Goal: Information Seeking & Learning: Understand process/instructions

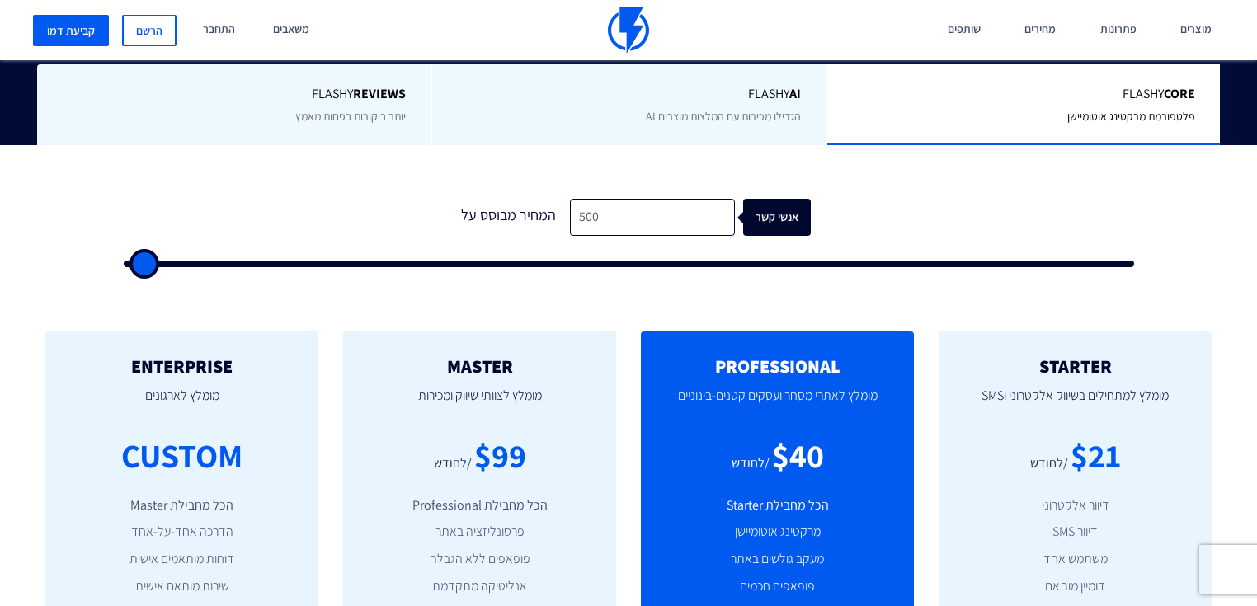
scroll to position [462, 0]
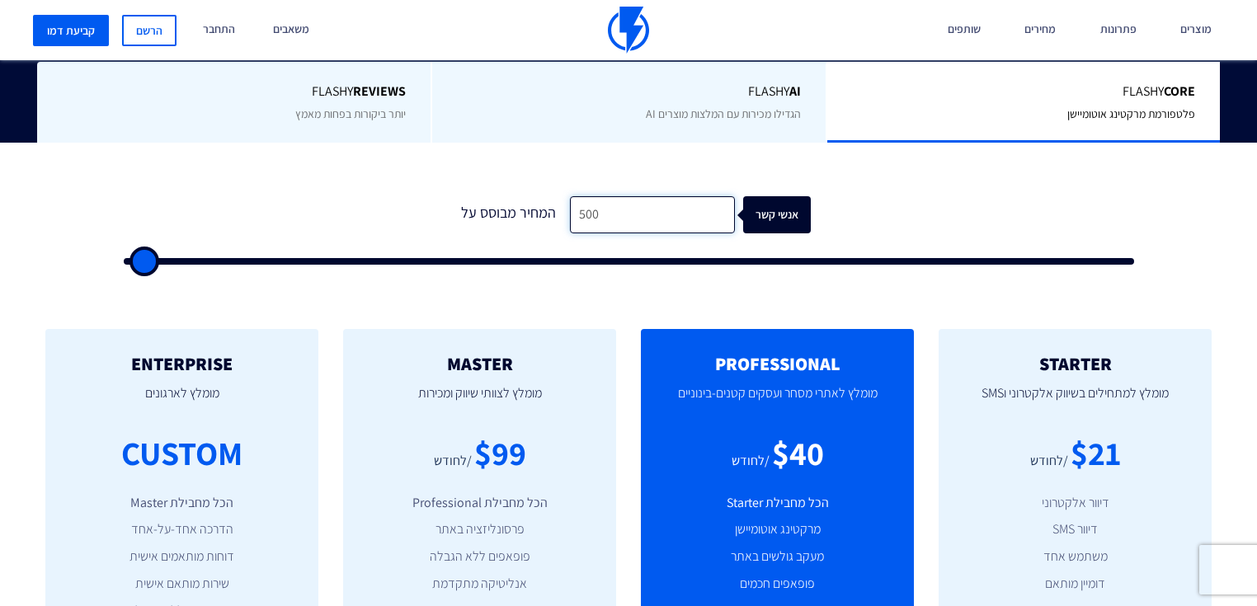
drag, startPoint x: 598, startPoint y: 166, endPoint x: 487, endPoint y: 164, distance: 110.5
click at [501, 196] on div "המחיר מבוסס על 500 אנשי קשר" at bounding box center [628, 214] width 365 height 37
type input "1,000"
type input "1000"
type input "1,500"
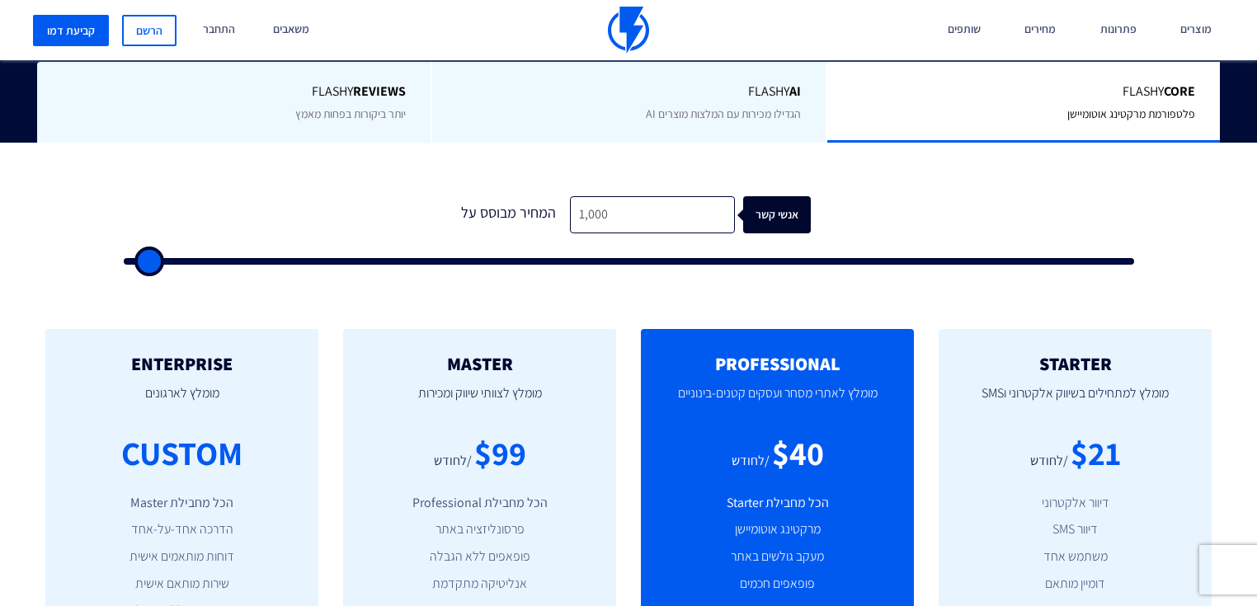
type input "1500"
type input "2,000"
type input "2000"
type input "2,500"
type input "2500"
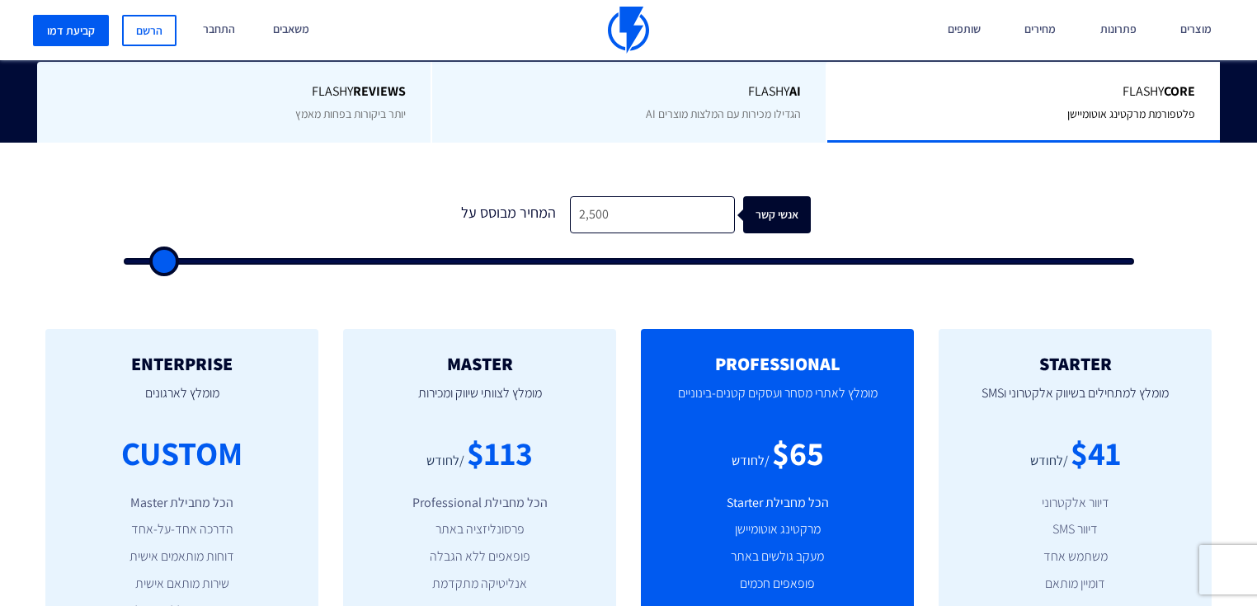
type input "3,500"
type input "3500"
type input "4,500"
type input "4500"
type input "5,500"
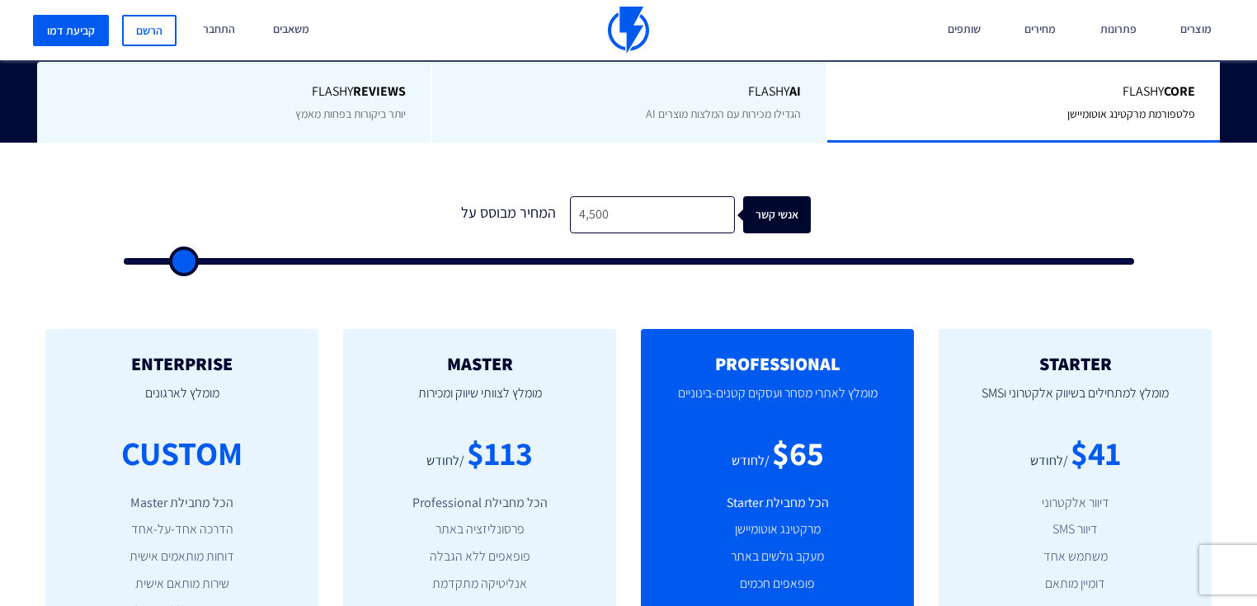
type input "5500"
type input "9,500"
type input "9500"
type input "12,000"
type input "12000"
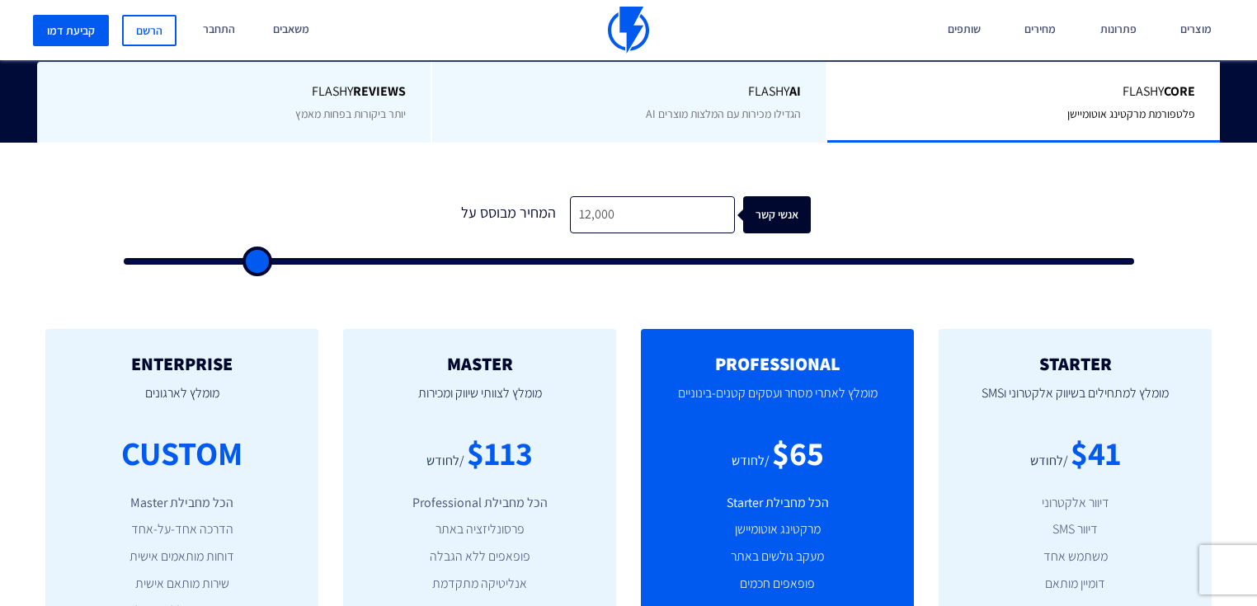
type input "15,000"
type input "15000"
type input "23,500"
type input "23500"
type input "28,000"
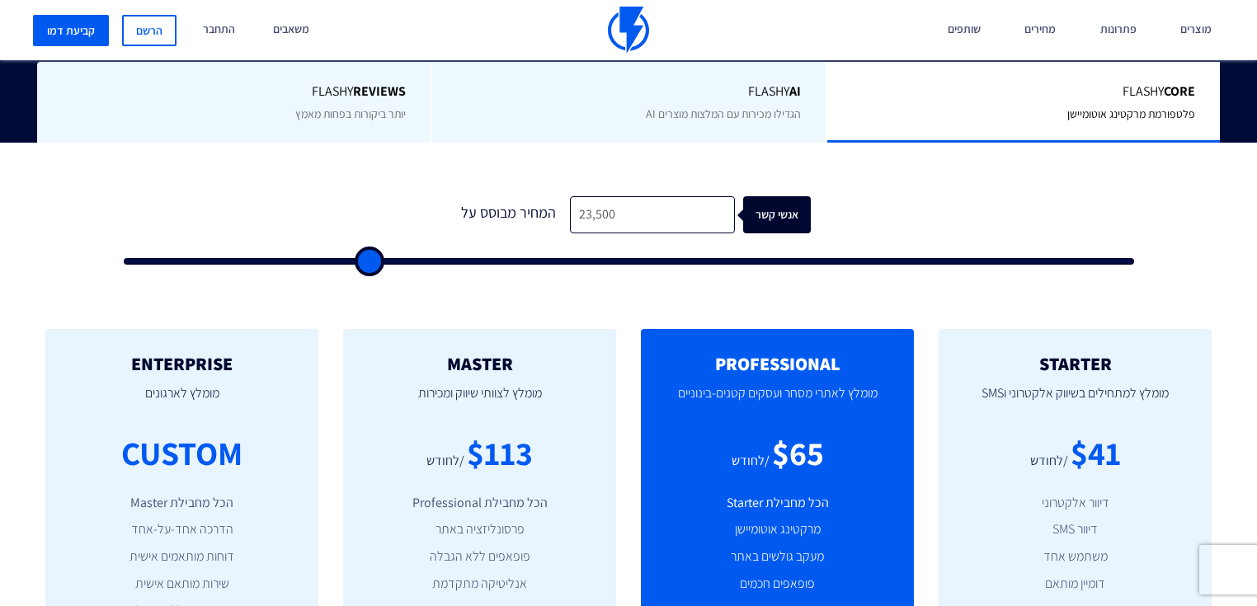
type input "28000"
type input "37,000"
type input "37000"
type input "40,500"
type input "40500"
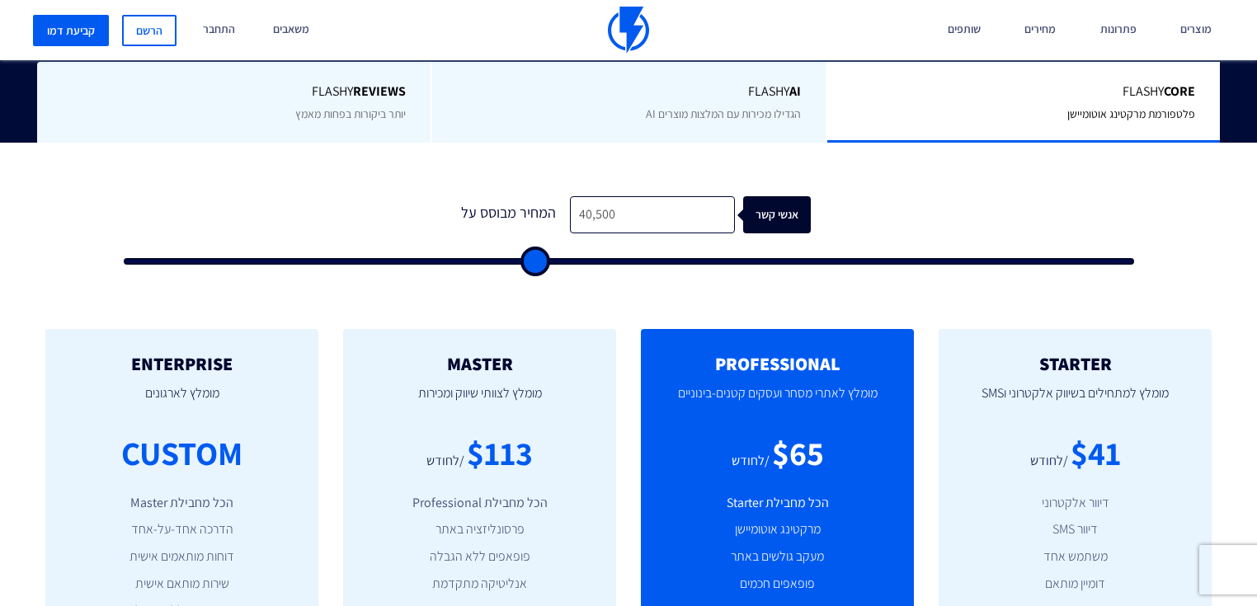
type input "46,000"
type input "46000"
type input "48,000"
type input "48000"
type input "49,000"
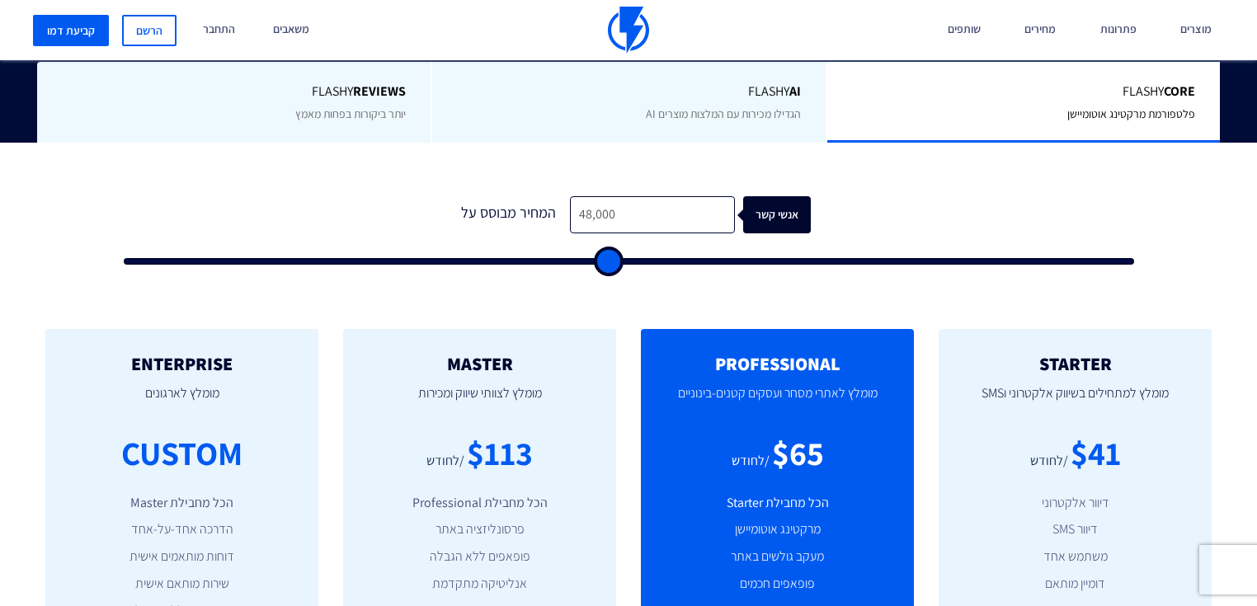
type input "49000"
type input "50,000"
type input "50000"
type input "51,000"
type input "51000"
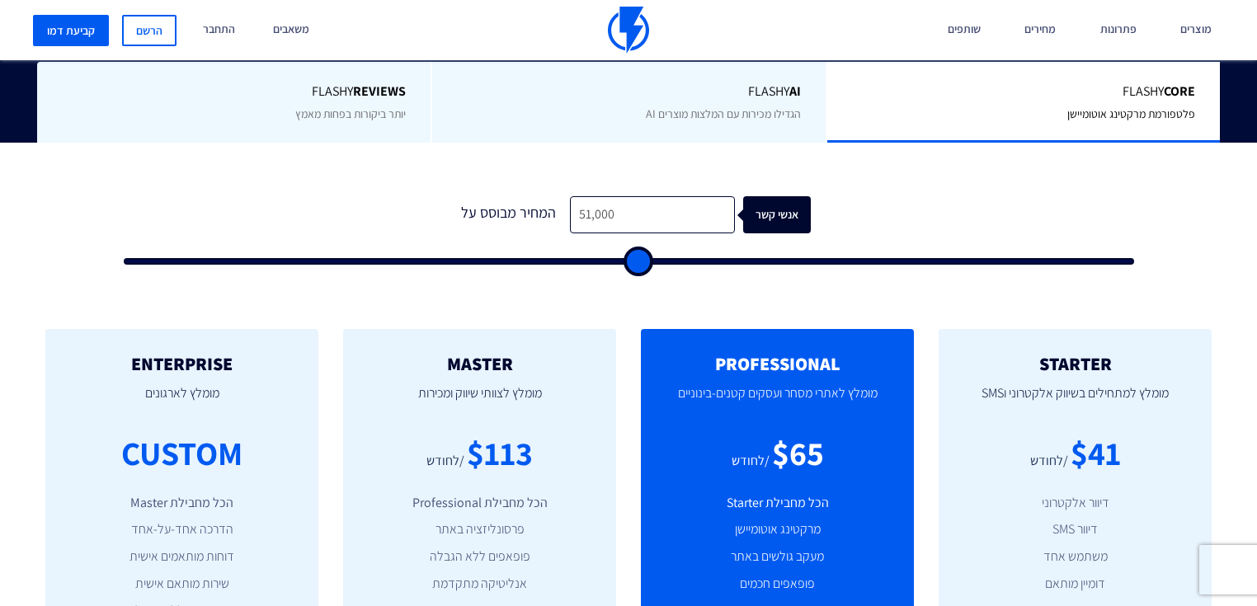
type input "51,500"
type input "51500"
type input "53,000"
type input "53000"
type input "53,500"
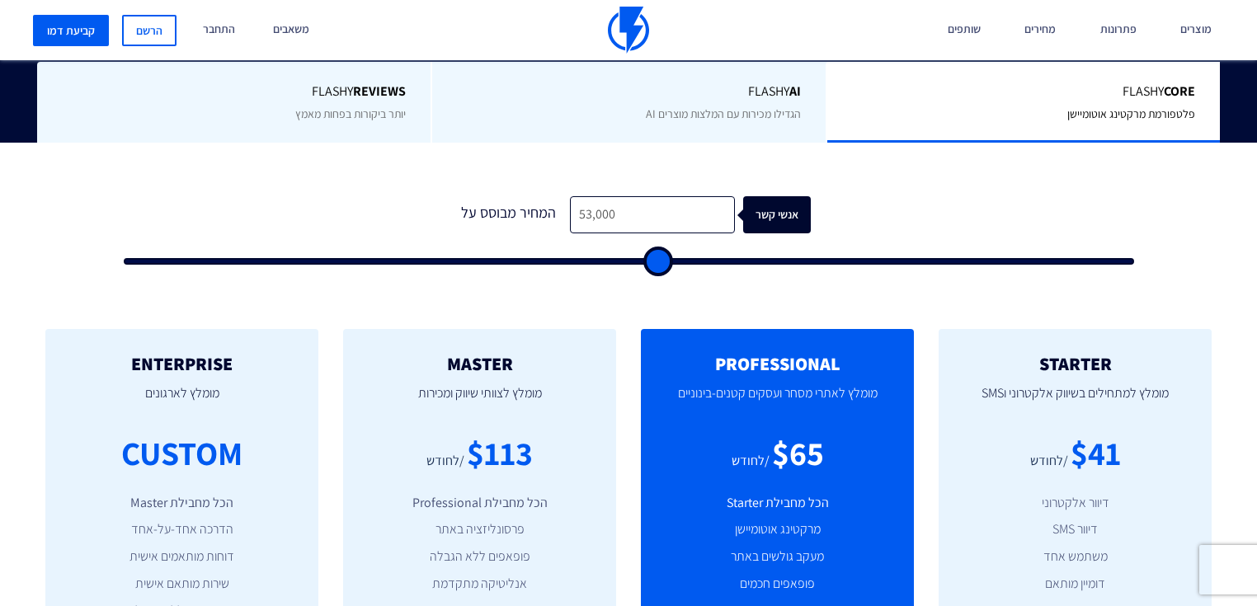
type input "53500"
type input "54,500"
type input "54500"
type input "56,000"
type input "56000"
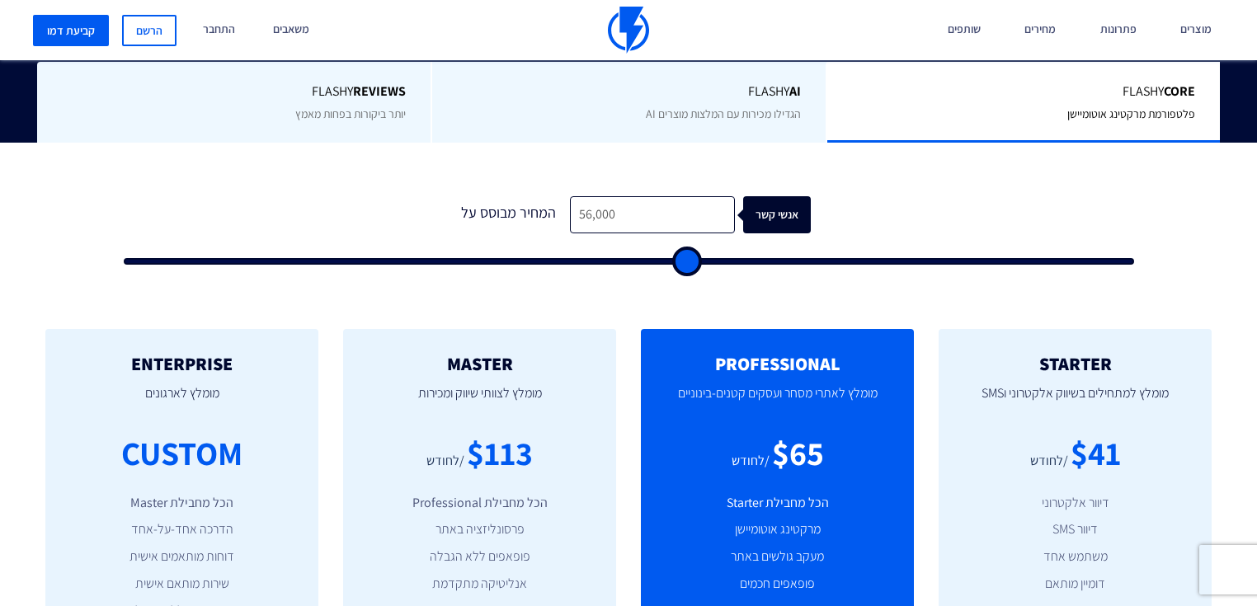
type input "56,500"
type input "56500"
type input "57,500"
type input "57500"
type input "58,000"
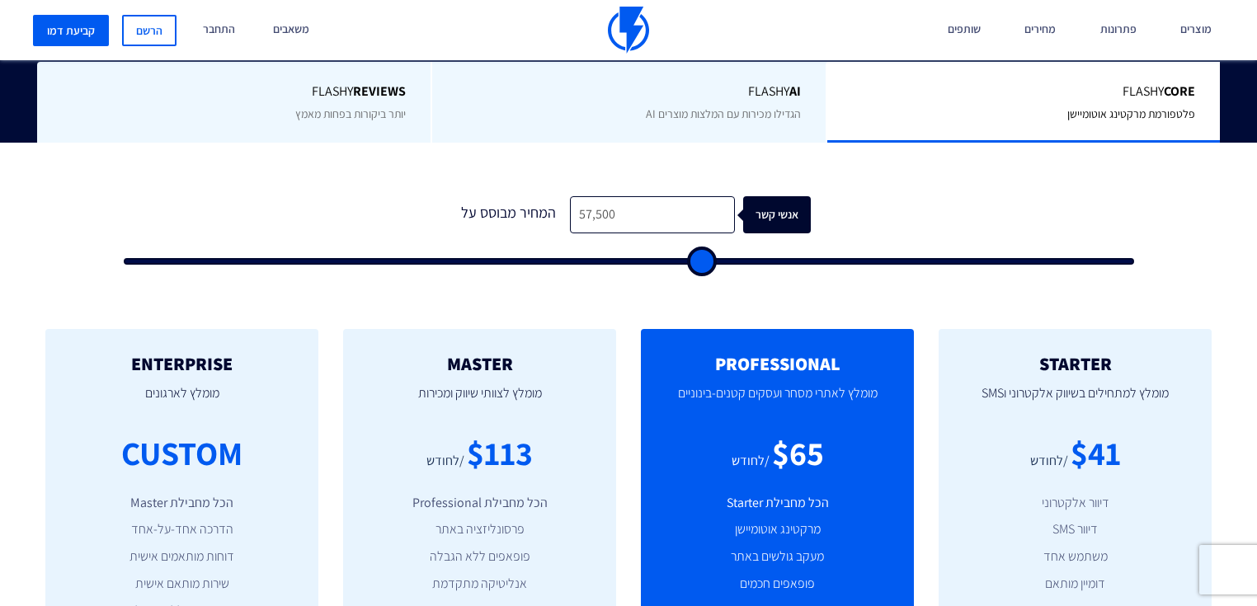
type input "58000"
type input "58,500"
type input "58500"
type input "58,000"
type input "58000"
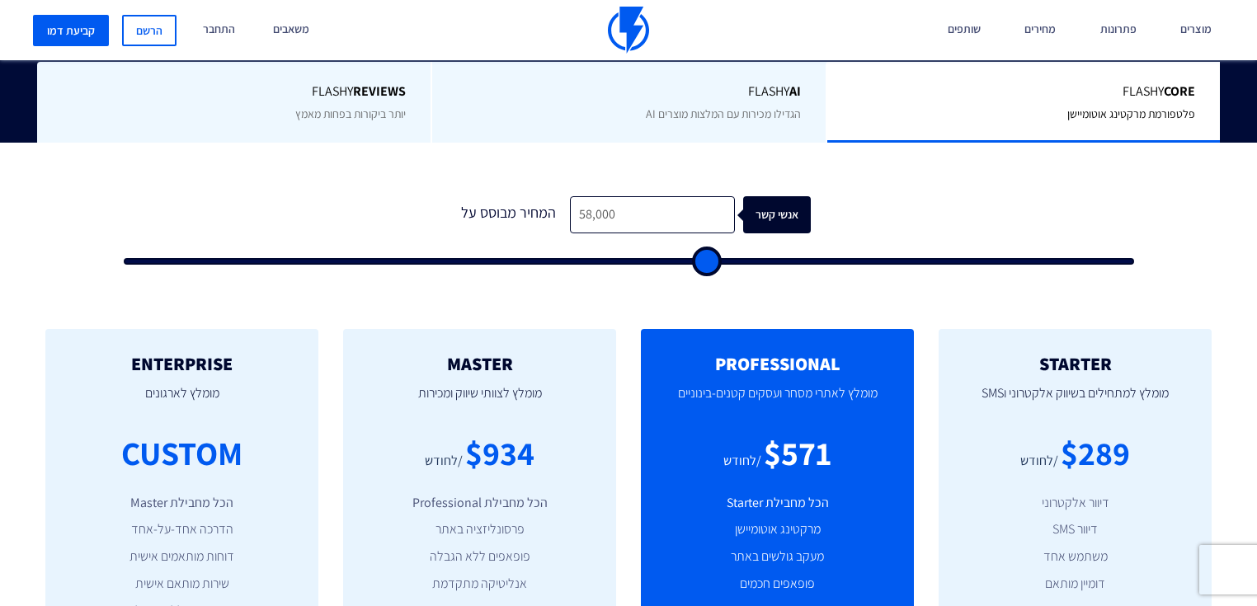
type input "57,500"
type input "57500"
type input "57,000"
type input "57000"
type input "56,500"
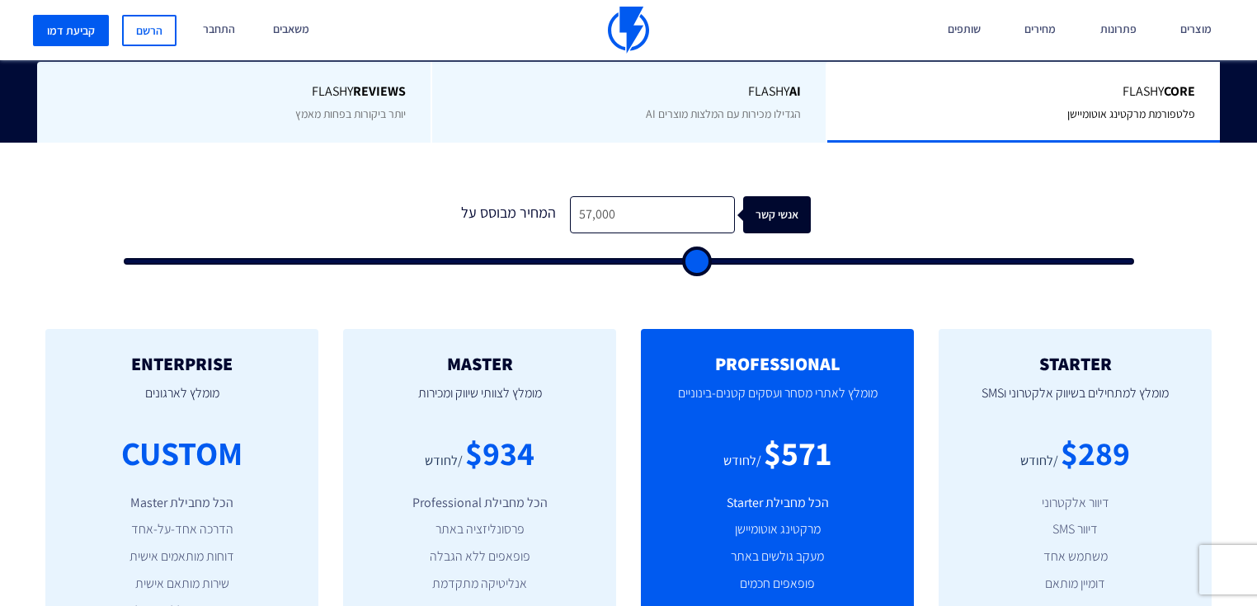
type input "56500"
type input "55,500"
type input "55500"
type input "54,000"
type input "54000"
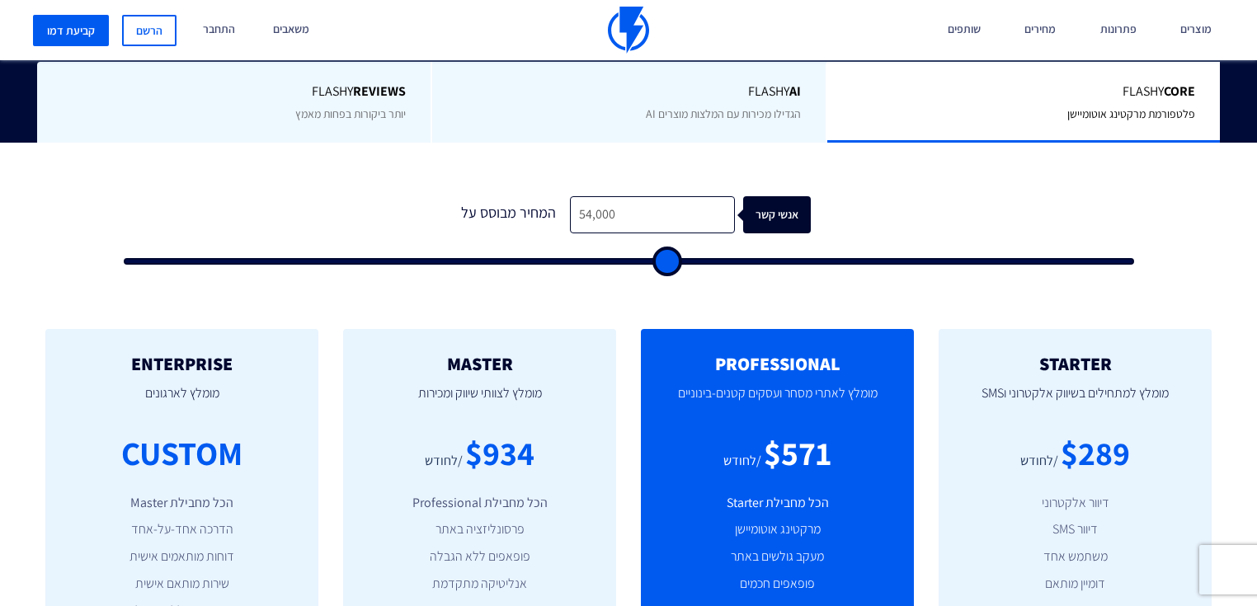
type input "53,000"
type input "53000"
type input "51,500"
type input "51500"
type input "50,500"
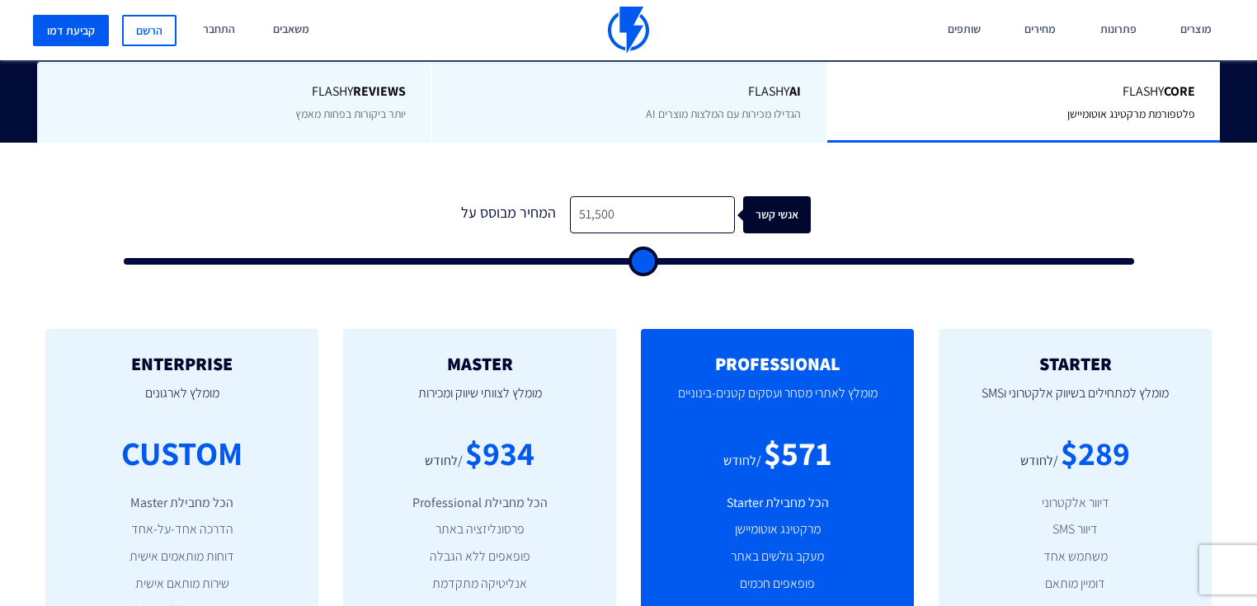
type input "50500"
type input "49,500"
type input "49500"
type input "48,000"
type input "48000"
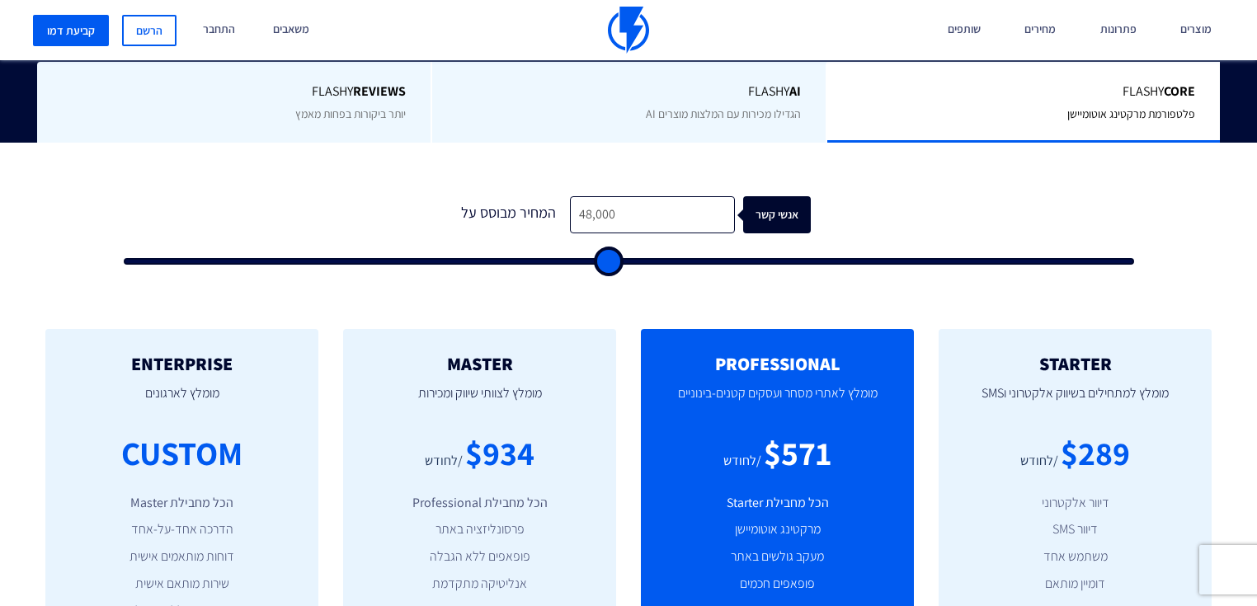
type input "47,000"
type input "47000"
type input "45,500"
type input "45500"
type input "44,000"
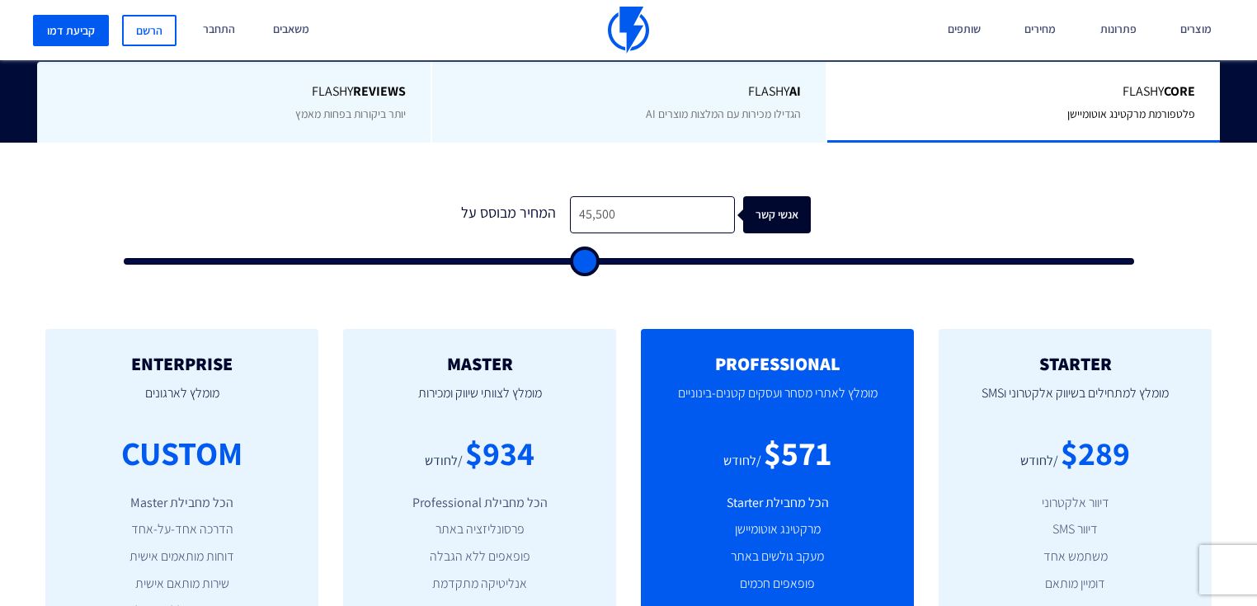
type input "44000"
type input "42,500"
type input "42500"
type input "41,500"
type input "41500"
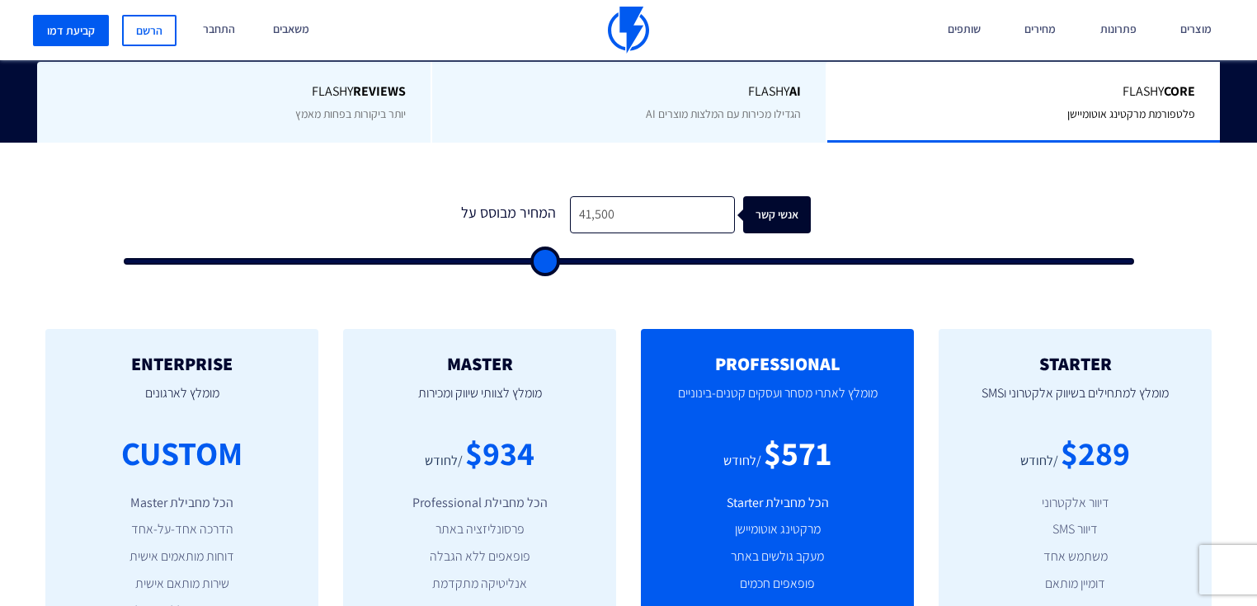
type input "39,000"
type input "39000"
type input "37,500"
type input "37500"
type input "36,500"
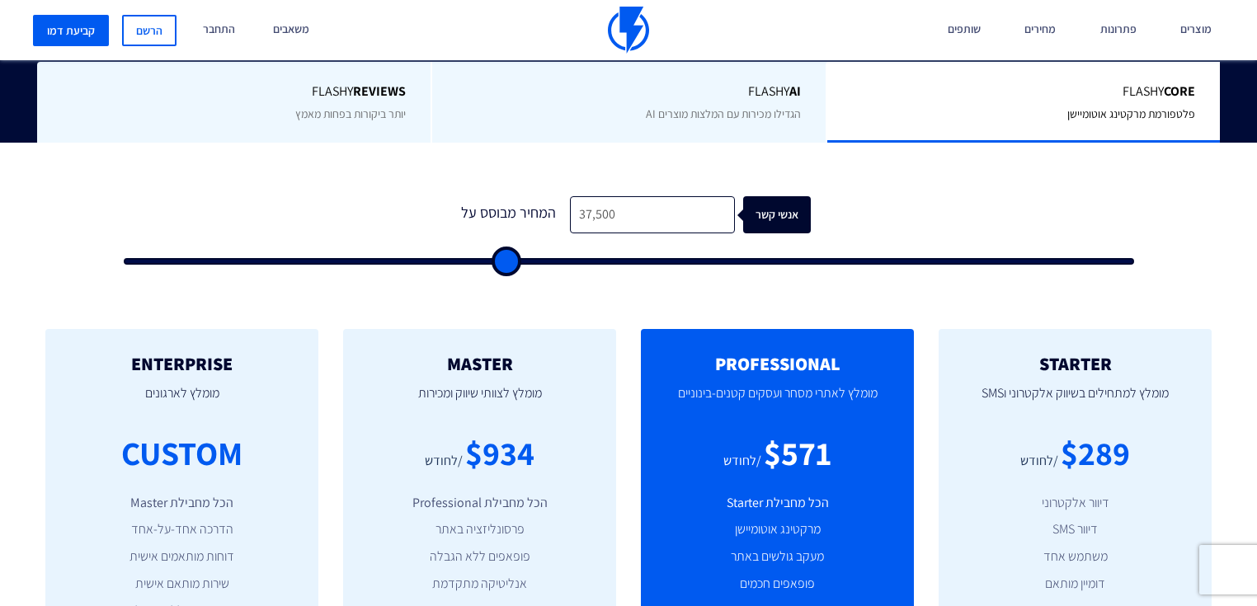
type input "36500"
type input "33,500"
type input "33500"
type input "32,000"
type input "32000"
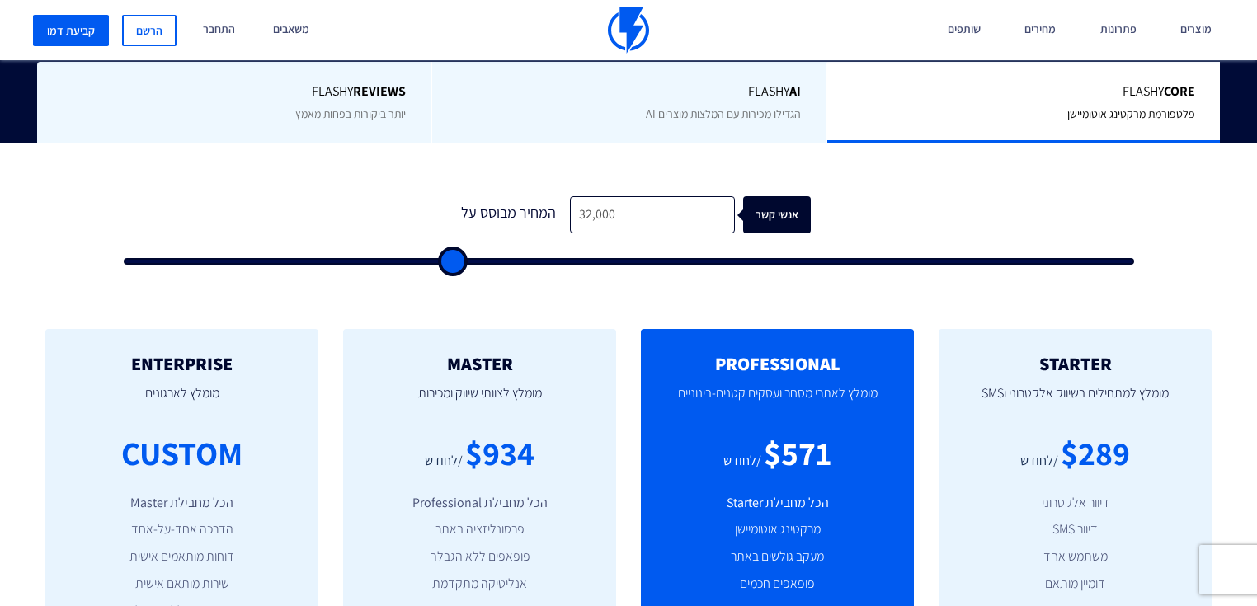
type input "30,500"
type input "30500"
type input "29,000"
type input "29000"
type input "27,500"
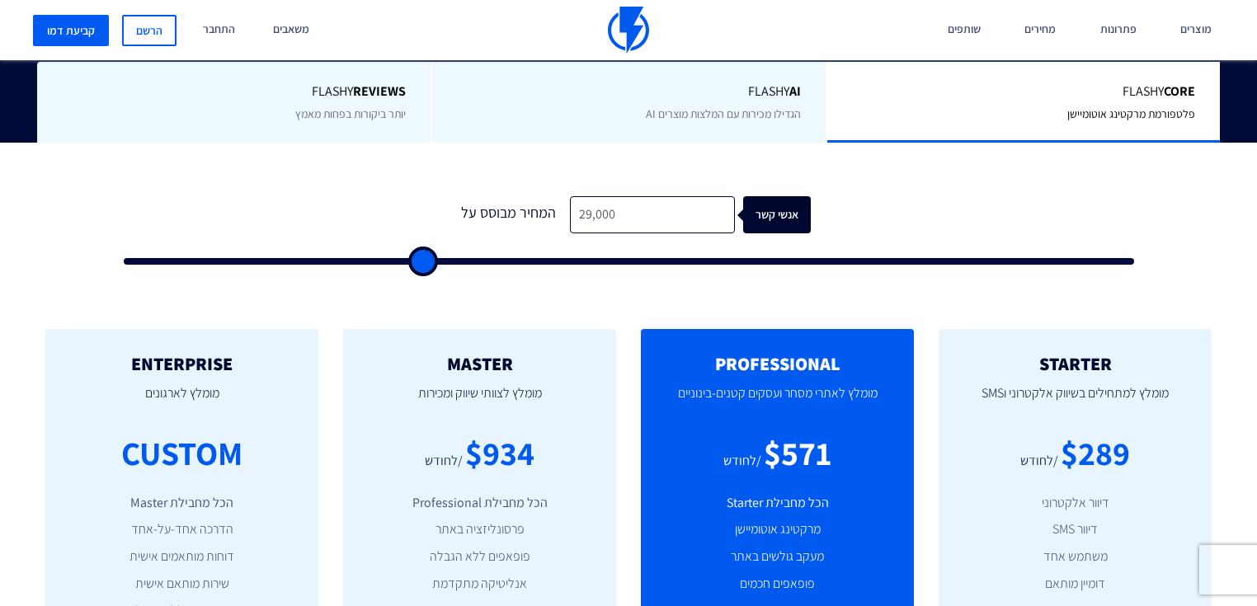
type input "27500"
type input "26,000"
type input "26000"
type input "25,500"
type input "25500"
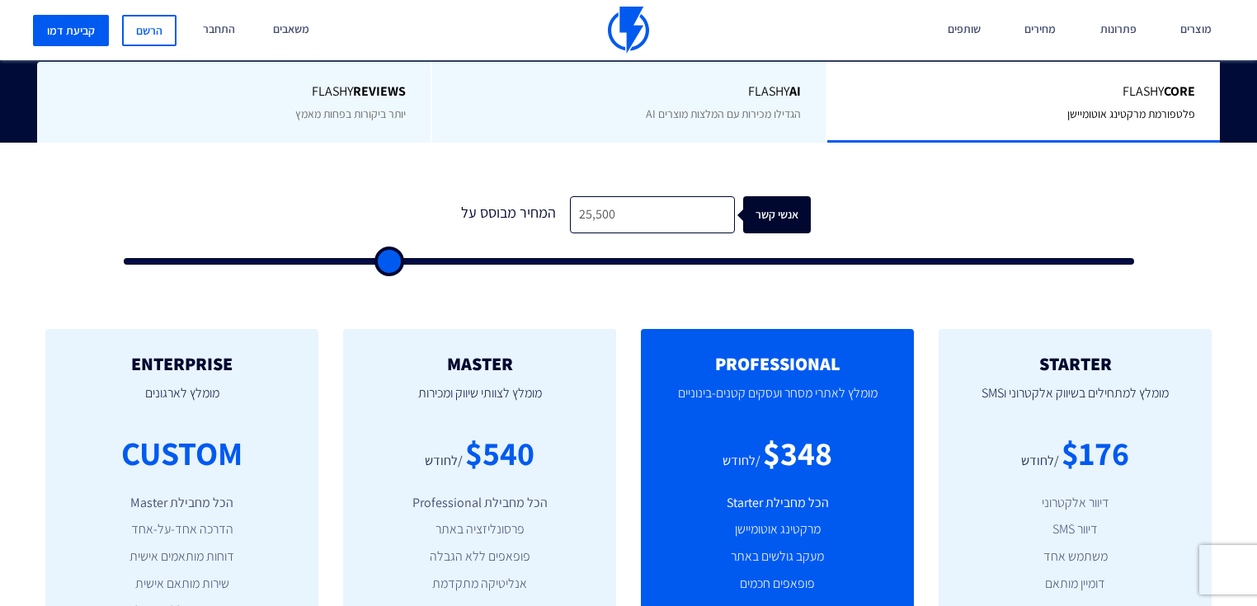
type input "24,000"
type input "24000"
type input "23,000"
type input "23000"
type input "22,500"
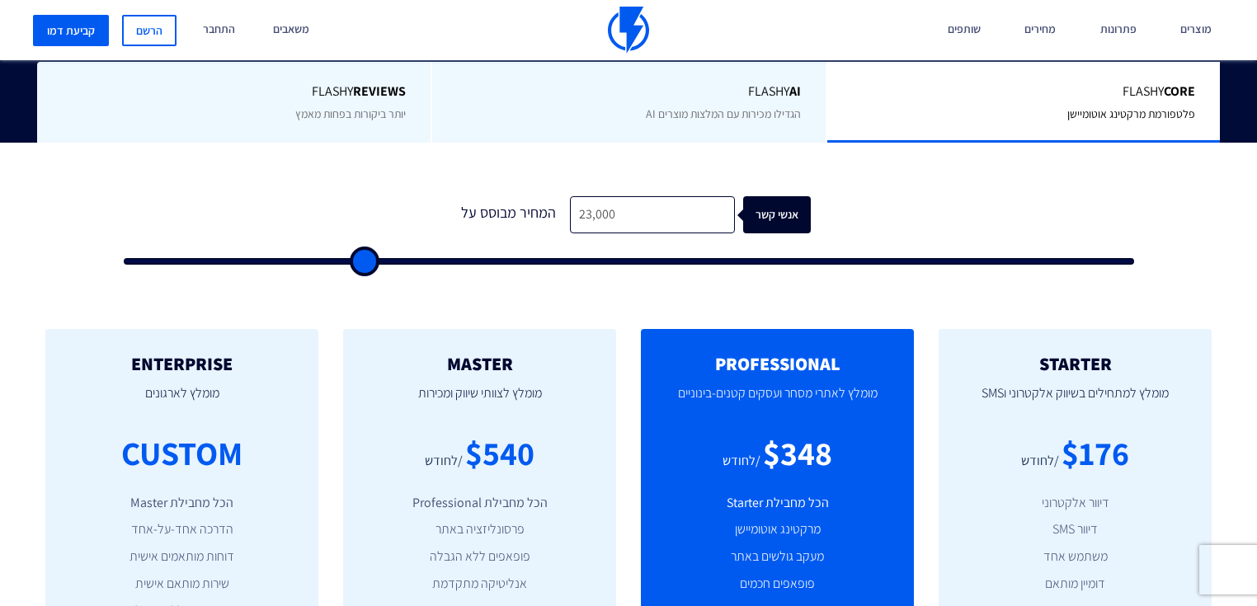
type input "22500"
type input "22,000"
type input "22000"
type input "21,000"
type input "21000"
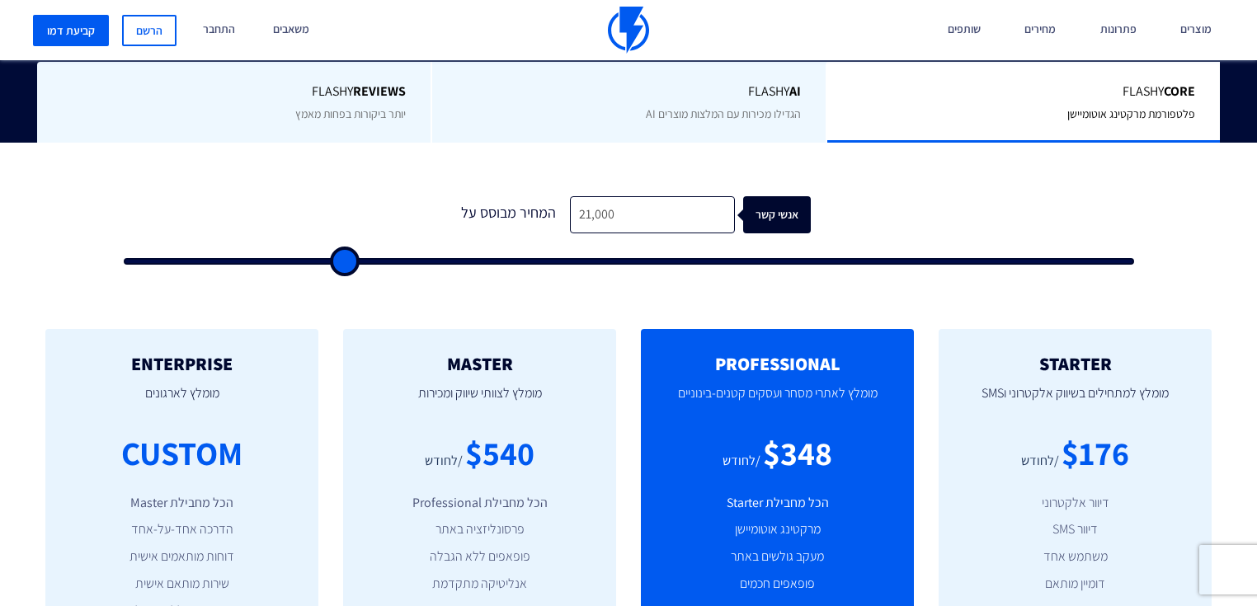
type input "19,500"
type input "19500"
type input "18,500"
type input "18500"
type input "17,000"
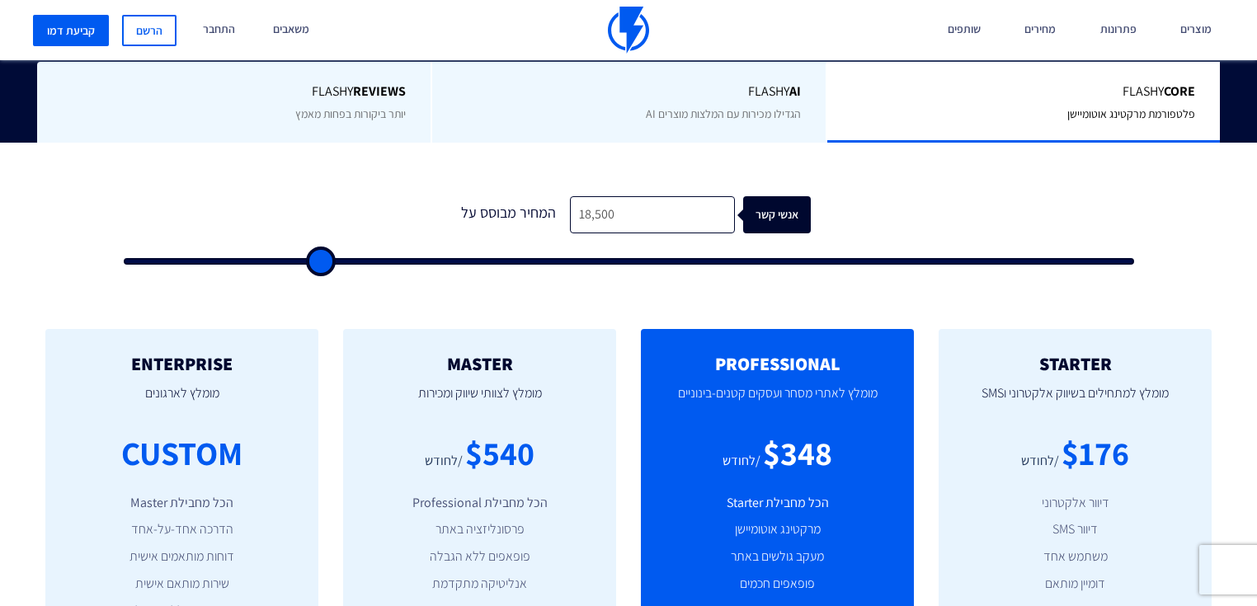
type input "17000"
type input "16,500"
type input "16500"
type input "15,000"
type input "15000"
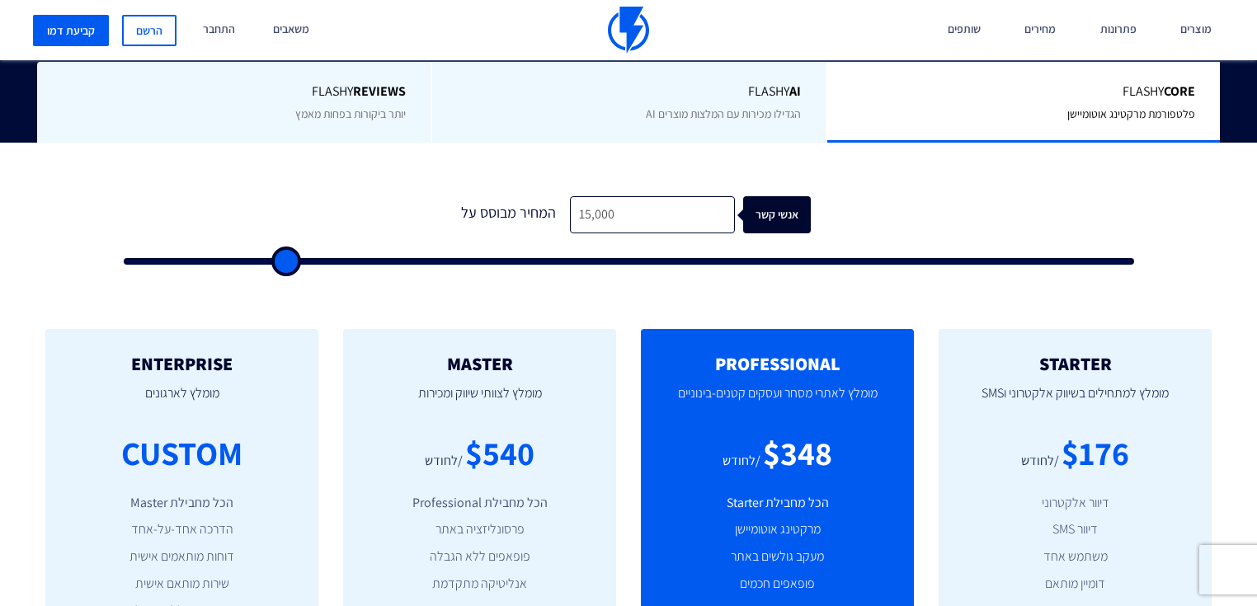
type input "14,000"
type input "14000"
type input "13,000"
type input "13000"
type input "12,000"
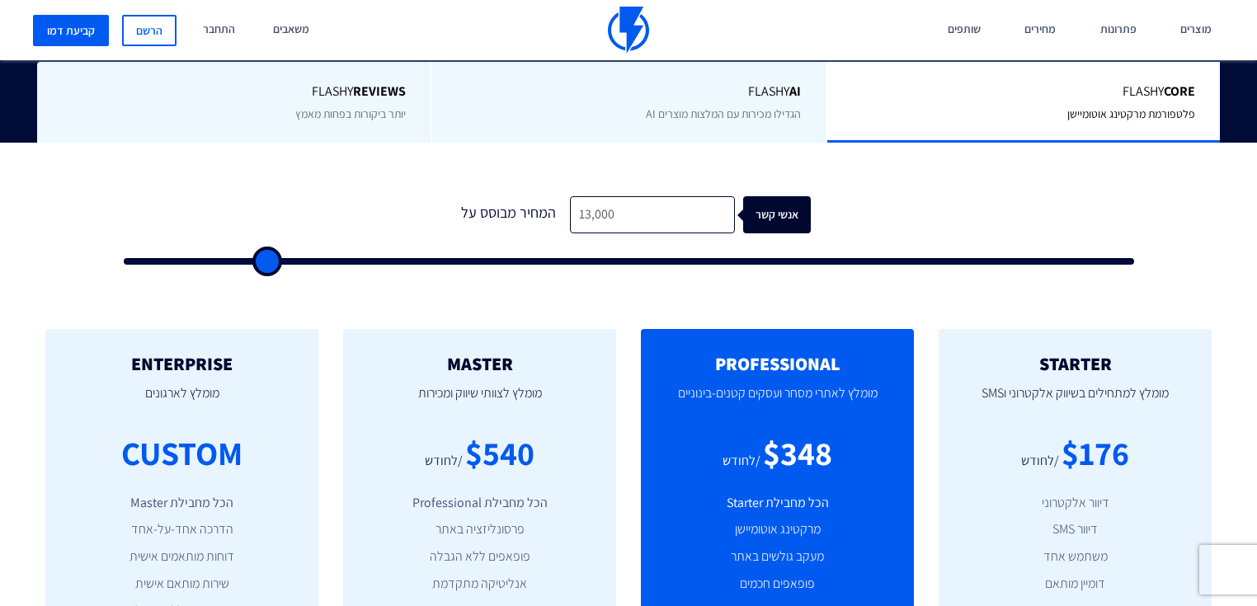
type input "12000"
type input "11,000"
type input "11000"
type input "10,000"
type input "10000"
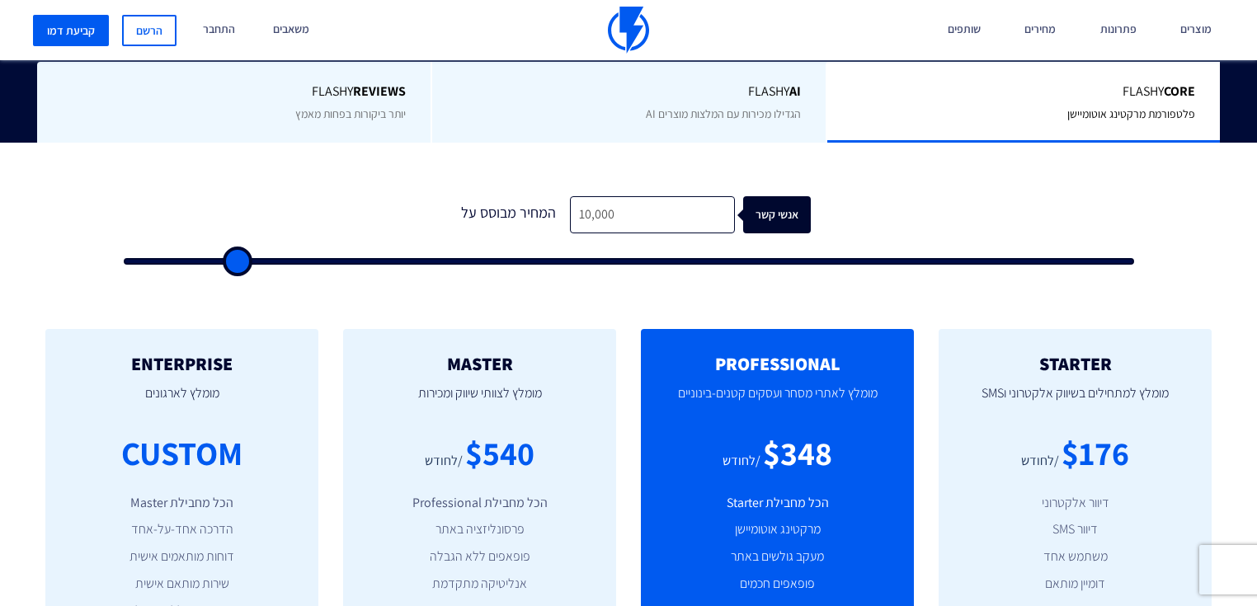
type input "9,000"
type input "9000"
type input "8,500"
type input "8500"
type input "8,000"
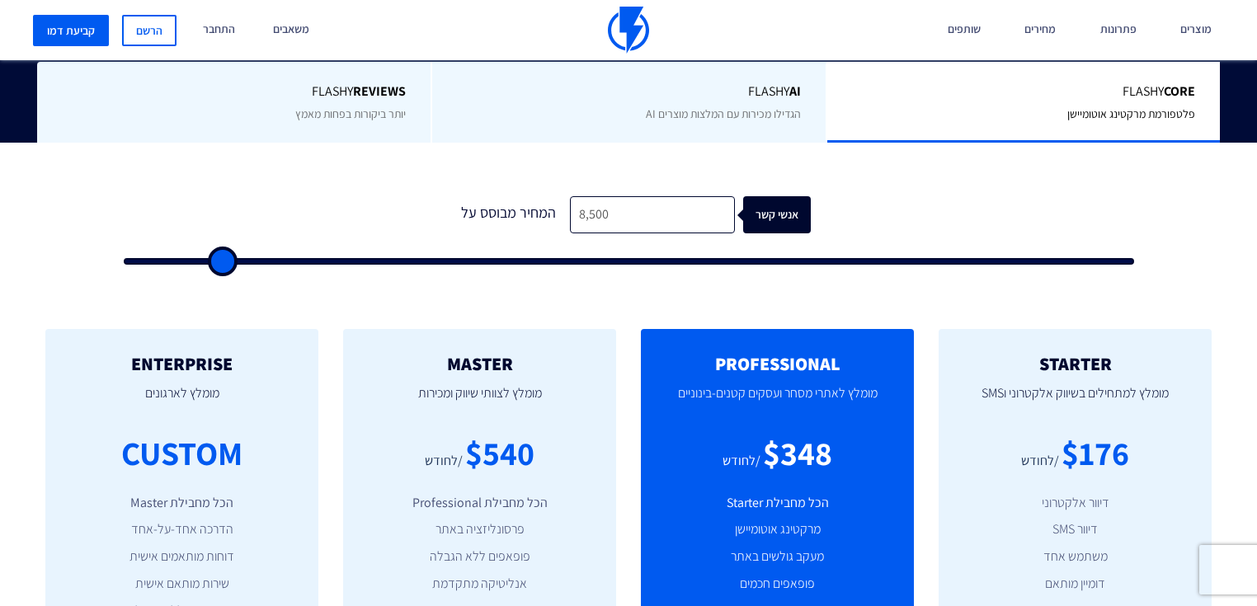
type input "8000"
type input "7,000"
type input "7000"
type input "6,500"
type input "6500"
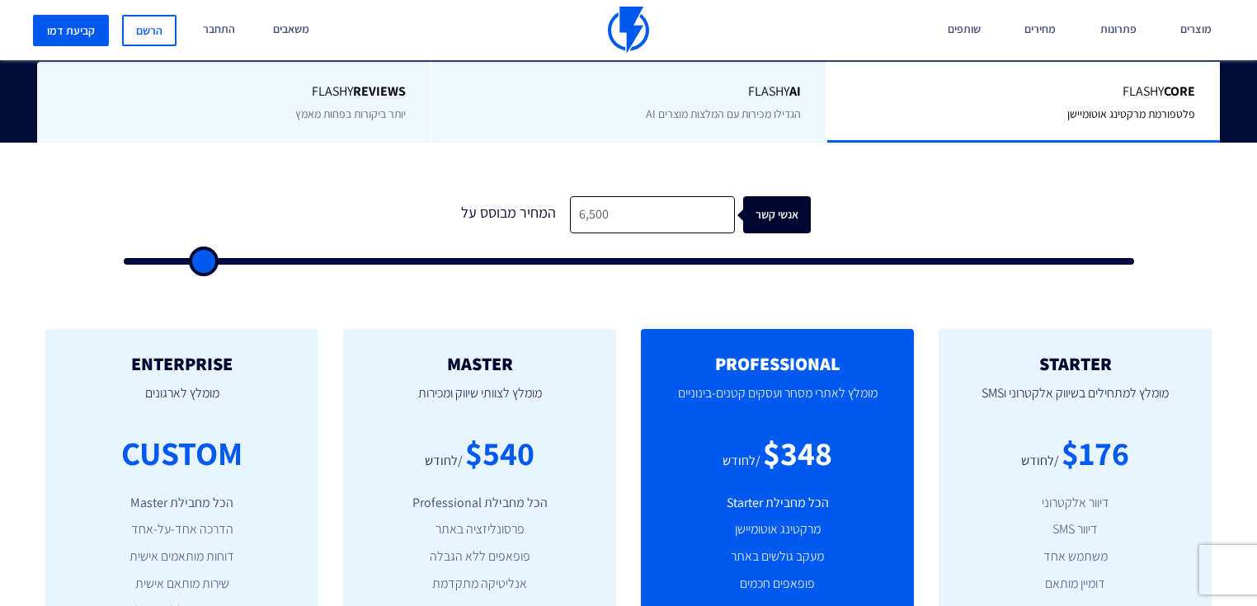
type input "6,000"
type input "6000"
type input "5,500"
type input "5500"
type input "5,000"
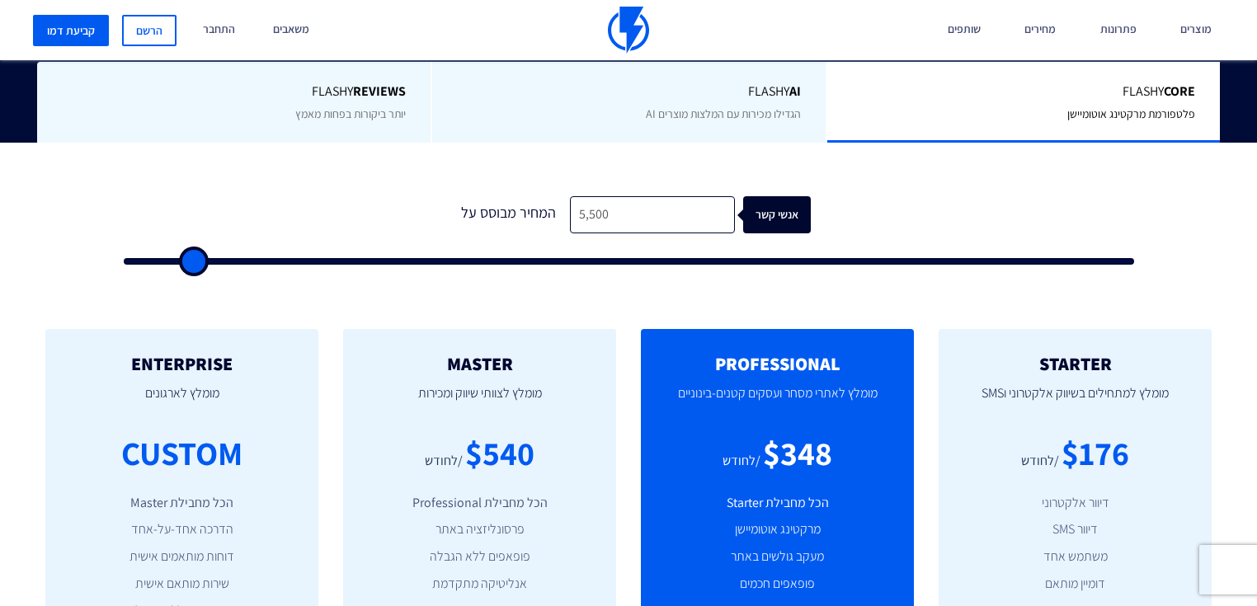
type input "5000"
type input "4,500"
type input "4500"
type input "4,000"
type input "4000"
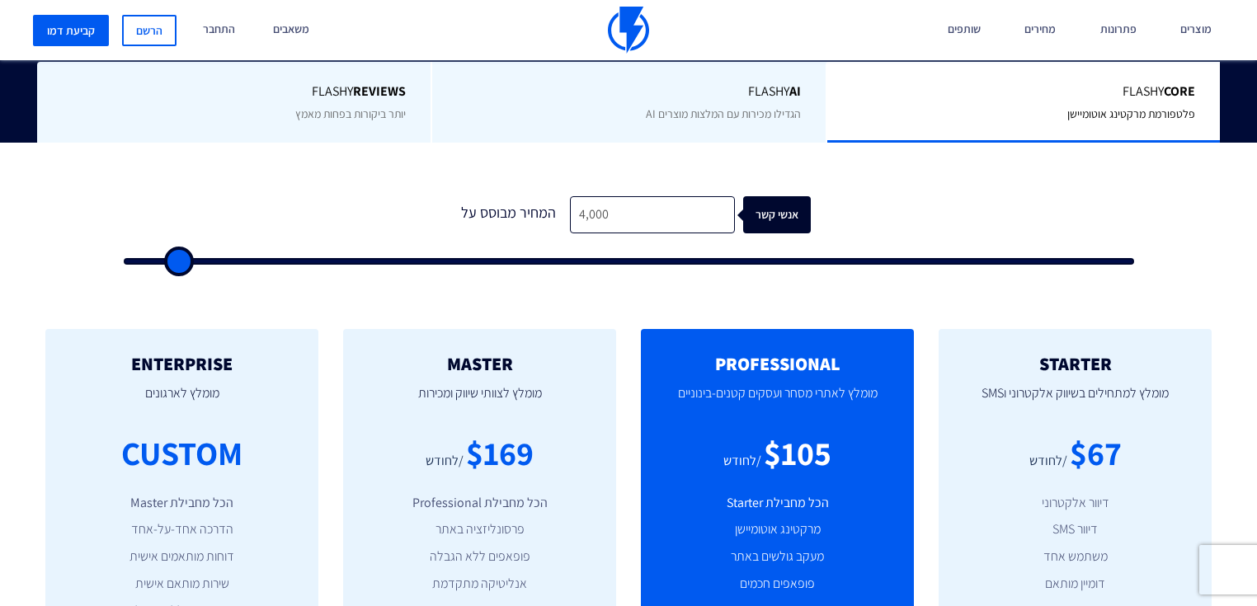
type input "4,500"
type input "4500"
type input "5,500"
type input "5500"
type input "6,000"
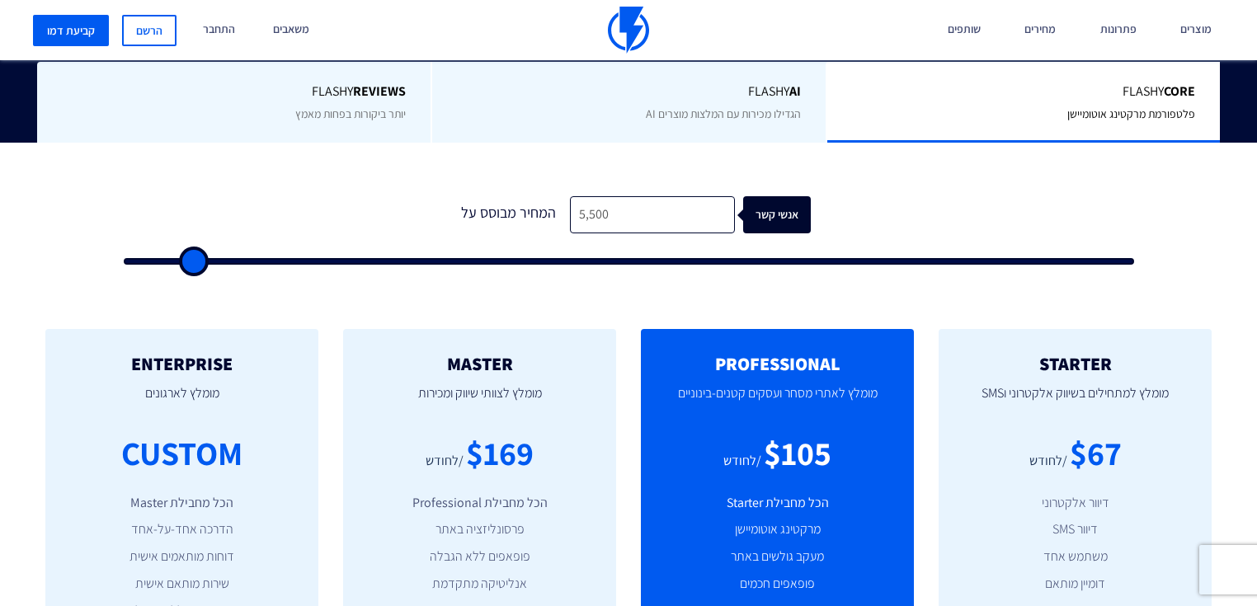
type input "6000"
type input "7,500"
type input "7500"
type input "9,500"
type input "9500"
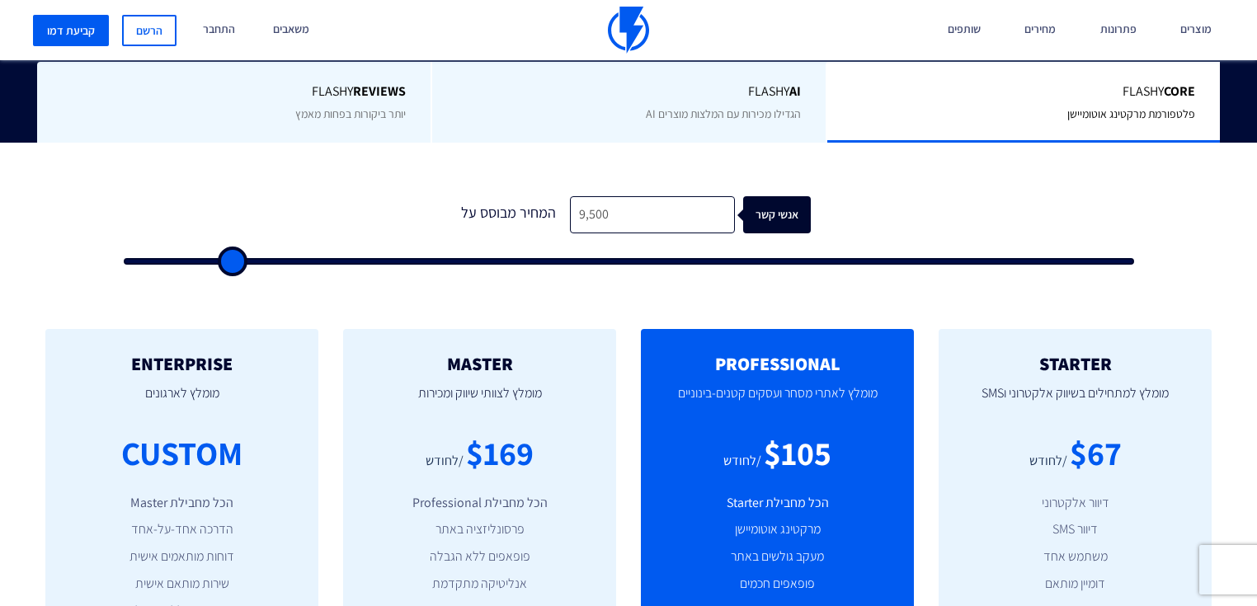
type input "12,500"
type input "12500"
type input "17,000"
type input "17000"
type input "21,000"
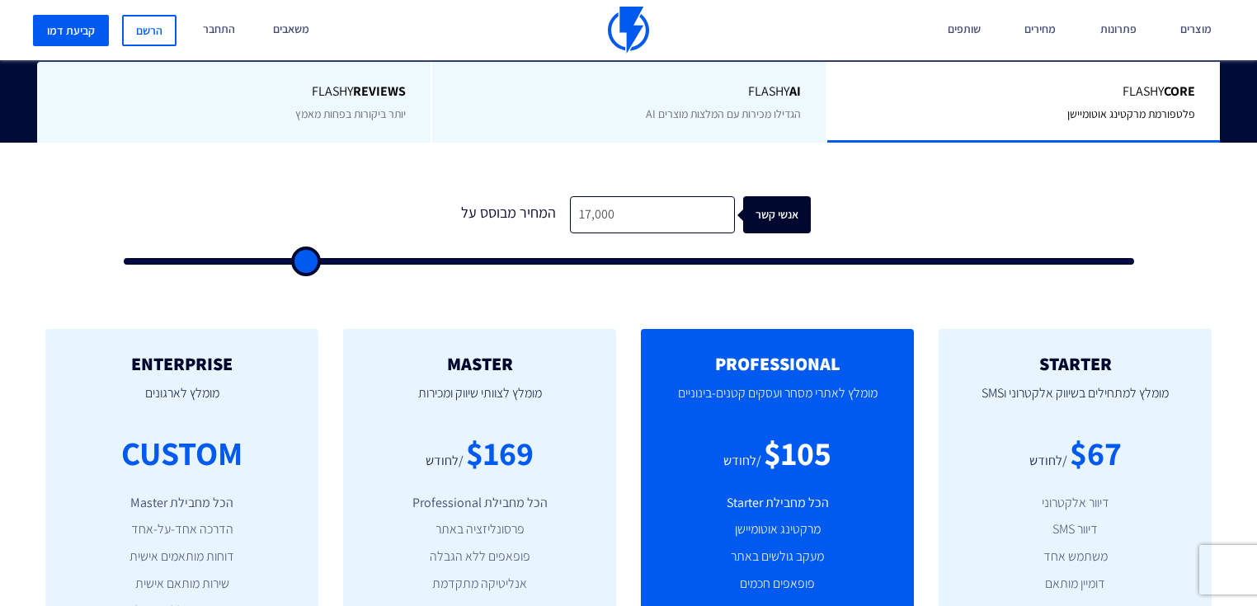
type input "21000"
type input "26,500"
type input "26500"
type input "32,000"
type input "32000"
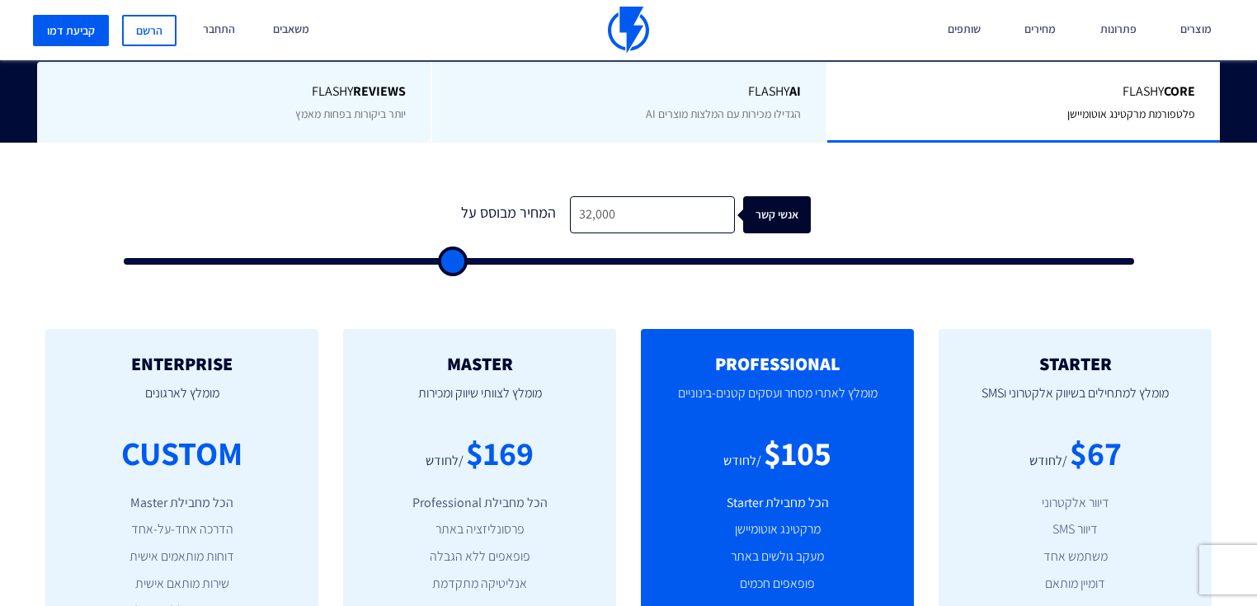
type input "38,000"
type input "38000"
type input "44,000"
type input "44000"
type input "50,500"
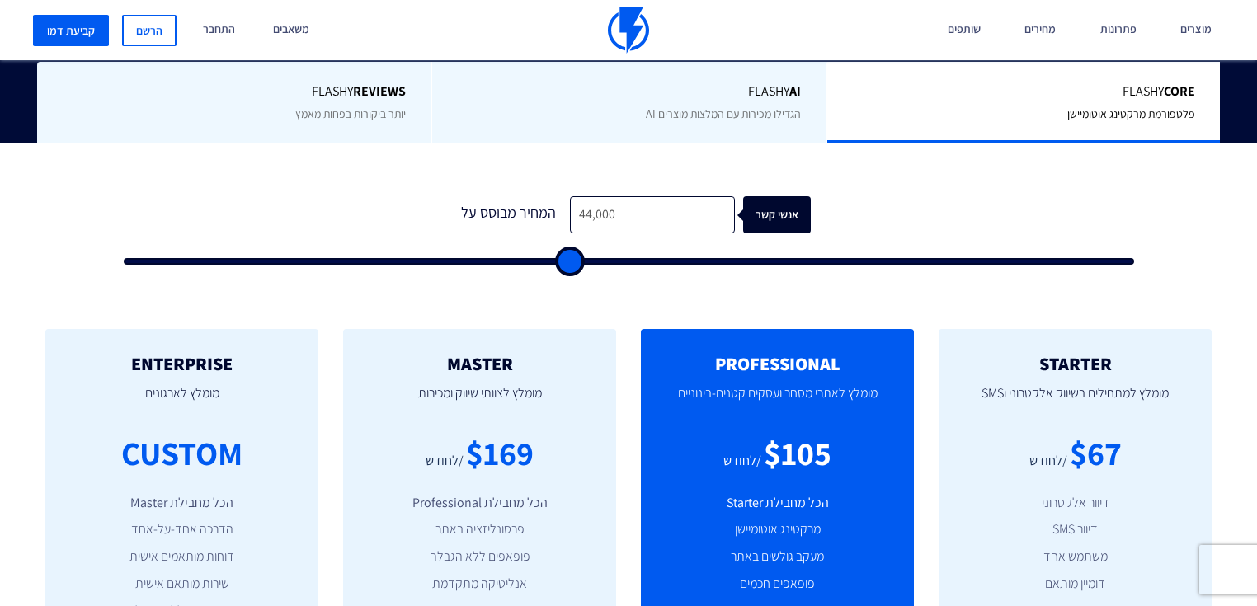
type input "50500"
type input "56,500"
type input "56500"
type input "63,500"
type input "63500"
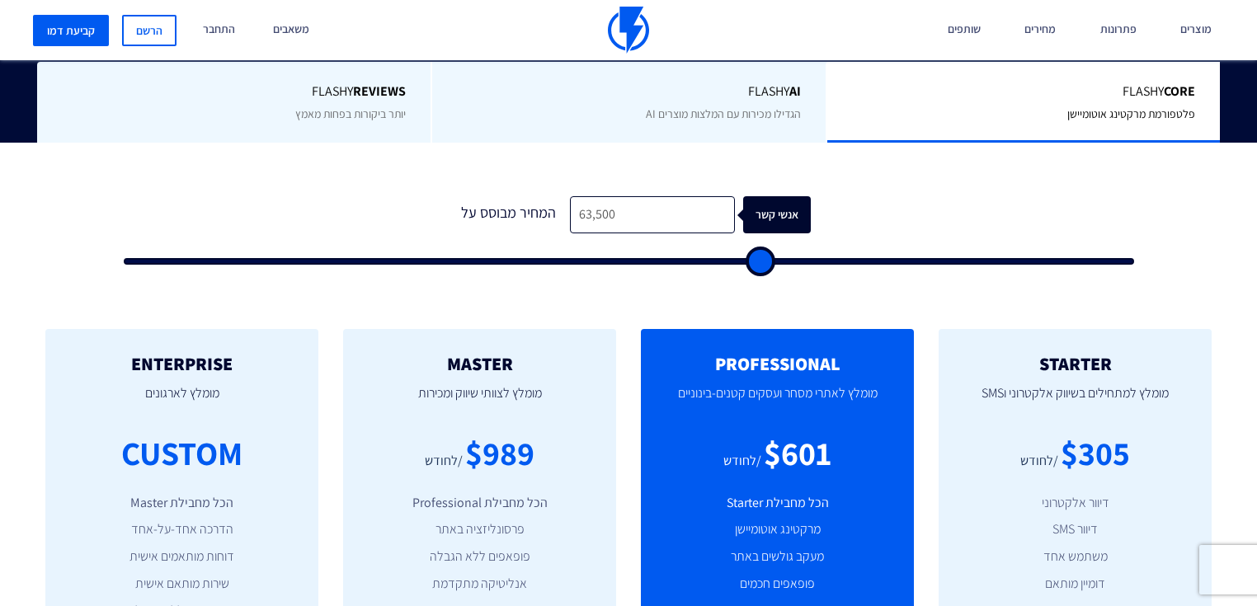
type input "68,500"
type input "68500"
type input "73,000"
type input "73000"
type input "77,500"
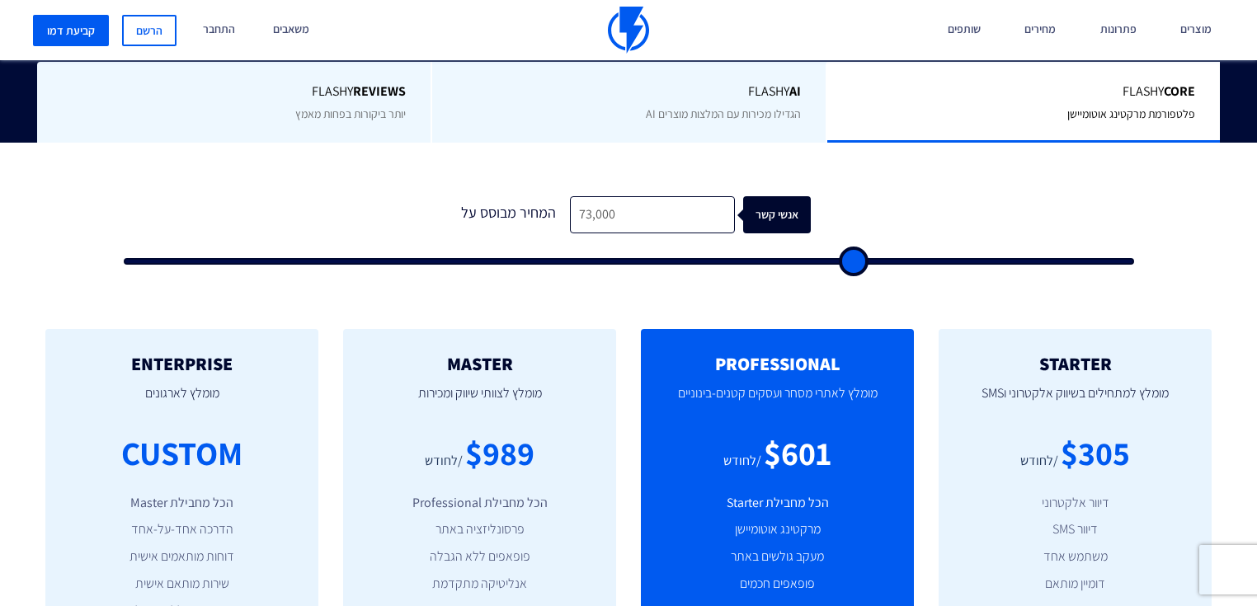
type input "77500"
type input "81,000"
type input "81000"
type input "83,500"
type input "83500"
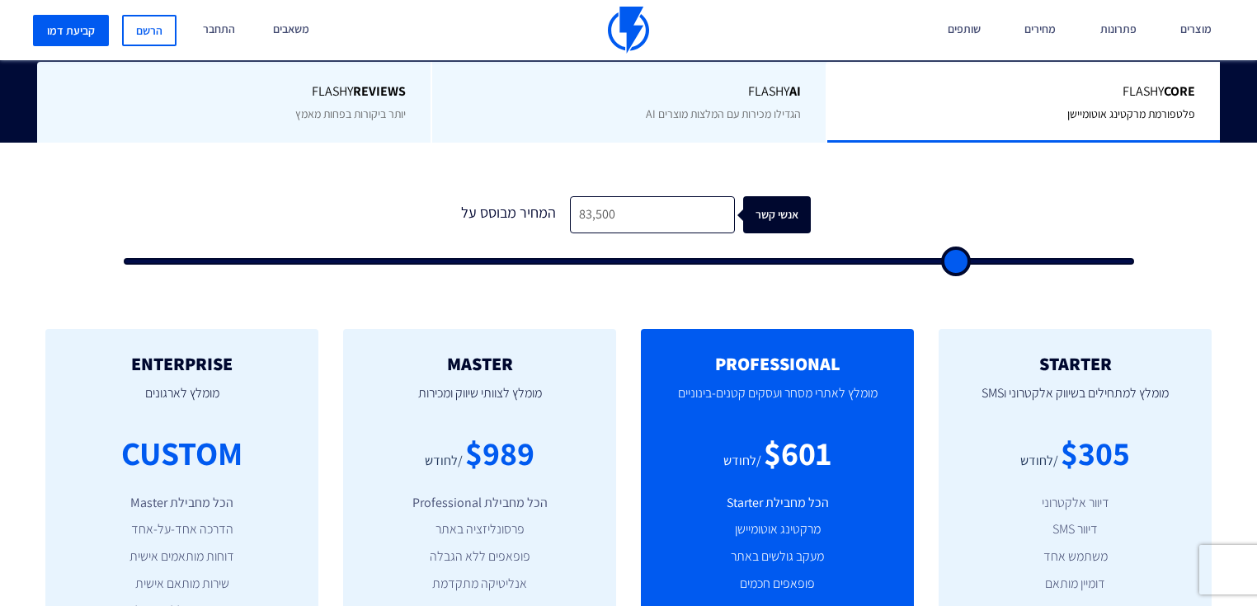
type input "85,000"
type input "85000"
drag, startPoint x: 145, startPoint y: 234, endPoint x: 304, endPoint y: 251, distance: 159.2
click at [304, 258] on input "range" at bounding box center [629, 261] width 1010 height 7
click at [462, 209] on form "1 המחיר מבוסס על 17,000 אנשי קשר" at bounding box center [629, 230] width 1010 height 68
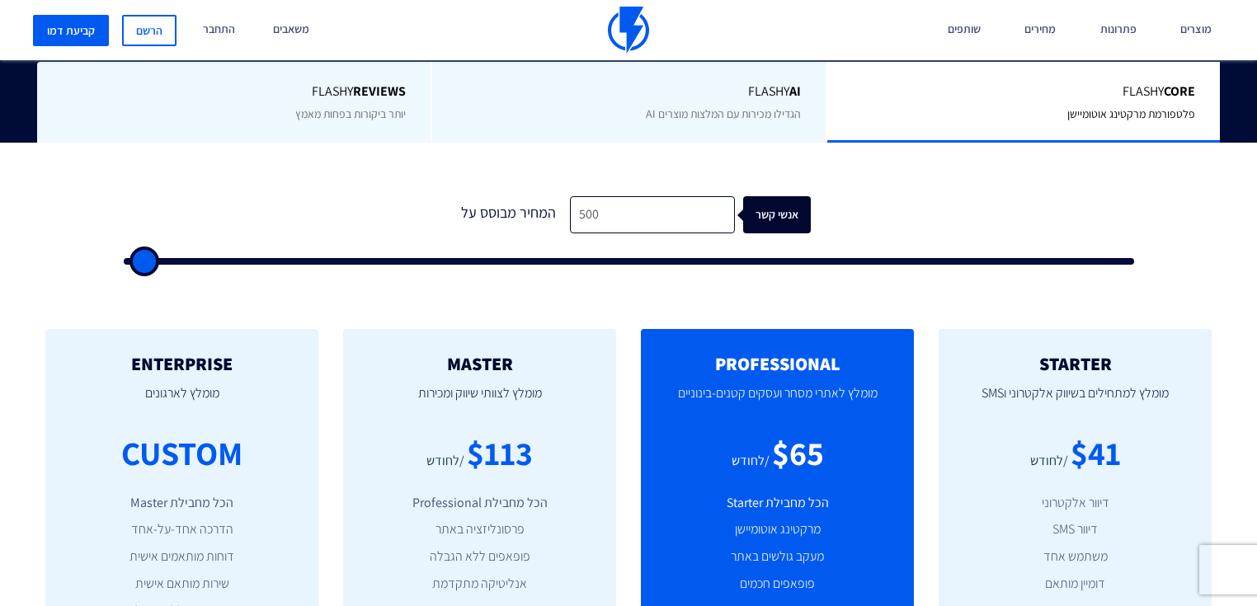
drag, startPoint x: 310, startPoint y: 231, endPoint x: 0, endPoint y: 180, distance: 314.3
click at [124, 258] on input "range" at bounding box center [629, 261] width 1010 height 7
